Goal: Task Accomplishment & Management: Manage account settings

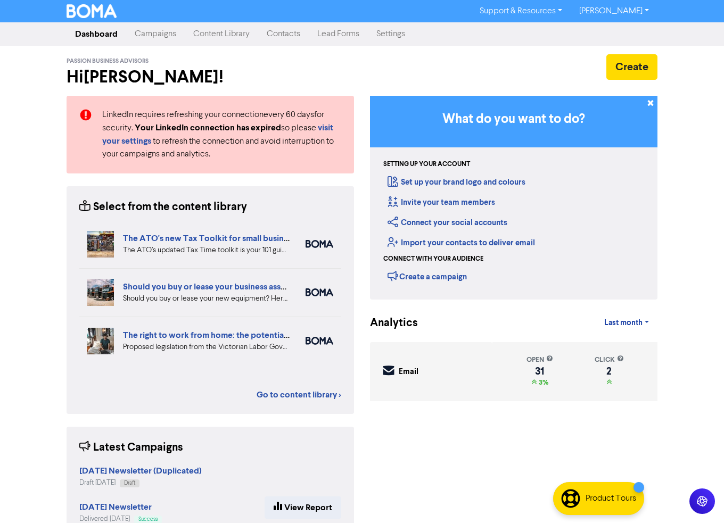
click at [158, 34] on link "Campaigns" at bounding box center [155, 33] width 59 height 21
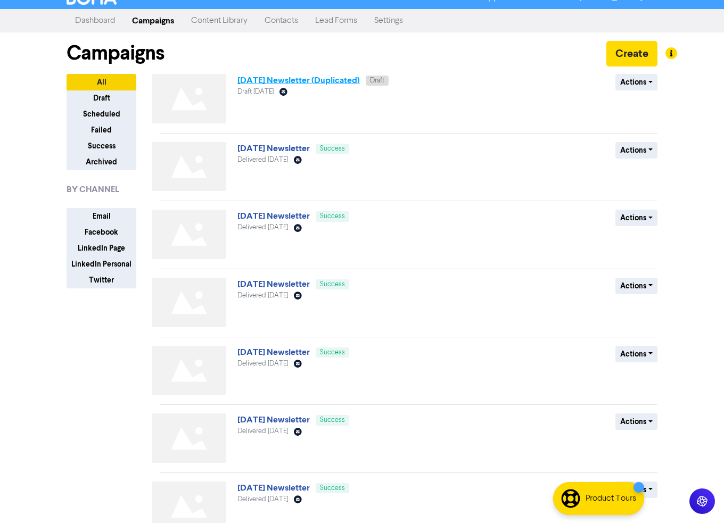
scroll to position [14, 0]
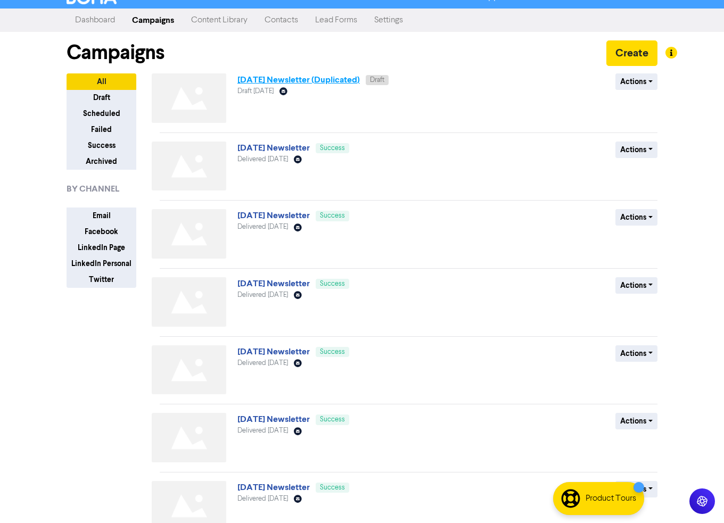
click at [290, 80] on link "[DATE] Newsletter (Duplicated)" at bounding box center [298, 80] width 122 height 11
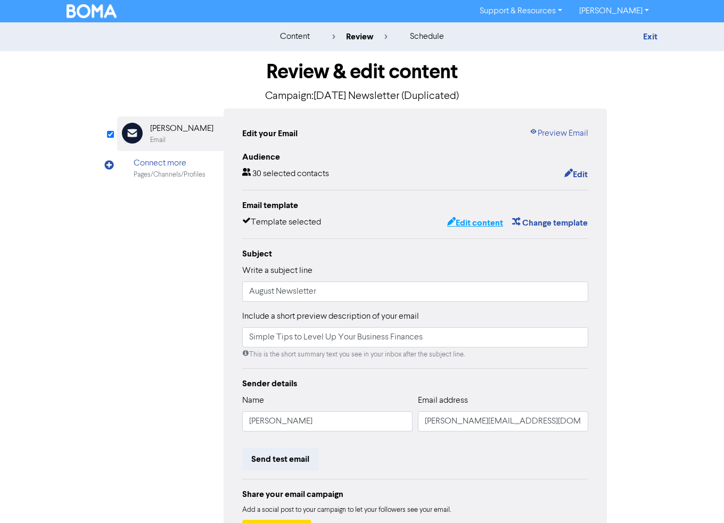
click at [498, 220] on button "Edit content" at bounding box center [475, 223] width 57 height 14
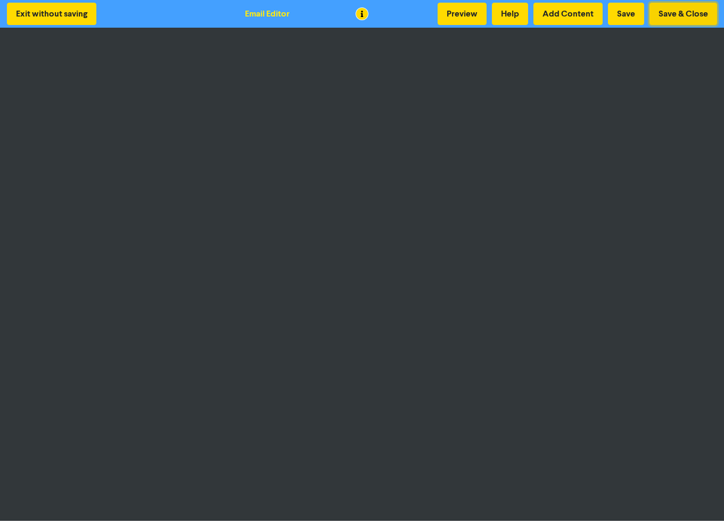
click at [667, 15] on button "Save & Close" at bounding box center [684, 14] width 68 height 22
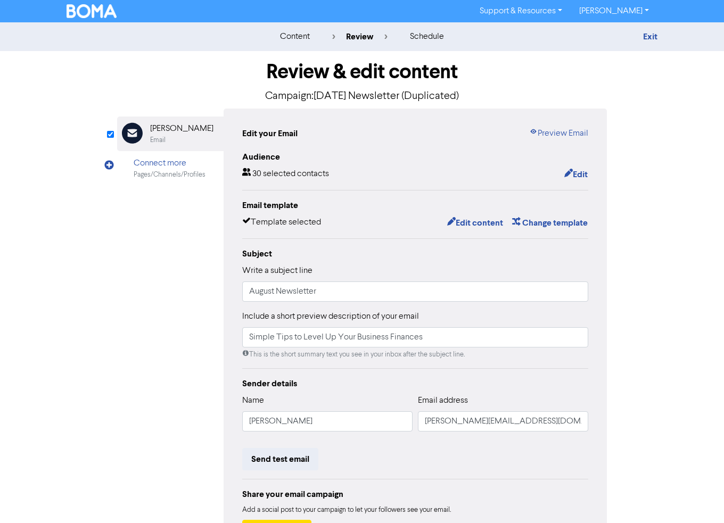
click at [611, 7] on link "[PERSON_NAME]" at bounding box center [614, 11] width 87 height 17
click at [599, 34] on button "Log Out" at bounding box center [613, 32] width 84 height 13
